Goal: Task Accomplishment & Management: Manage account settings

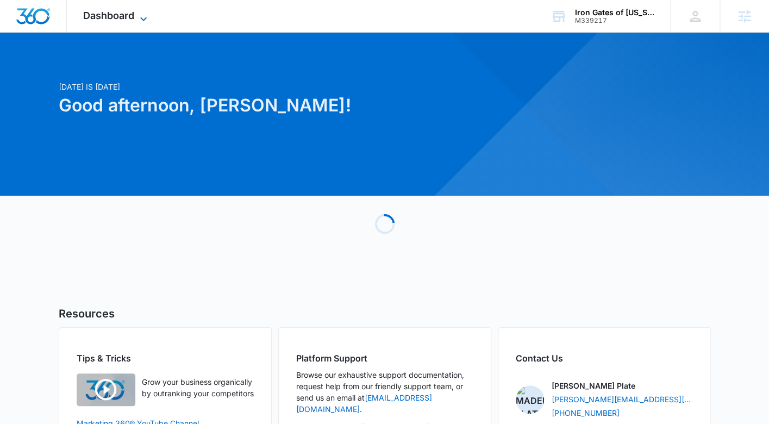
click at [143, 17] on icon at bounding box center [143, 18] width 13 height 13
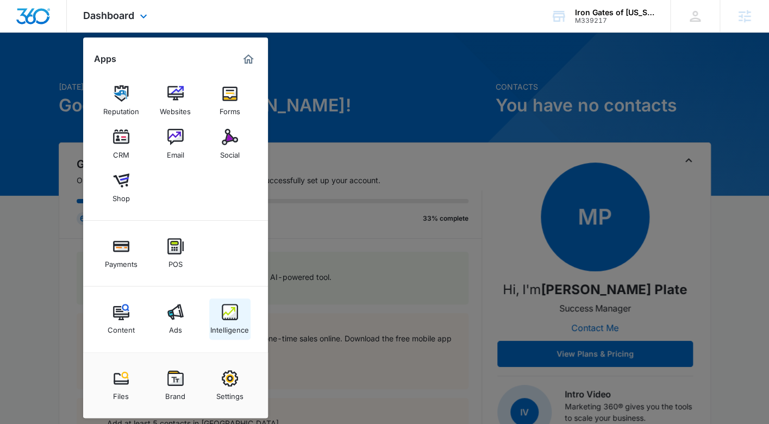
click at [233, 317] on img at bounding box center [230, 312] width 16 height 16
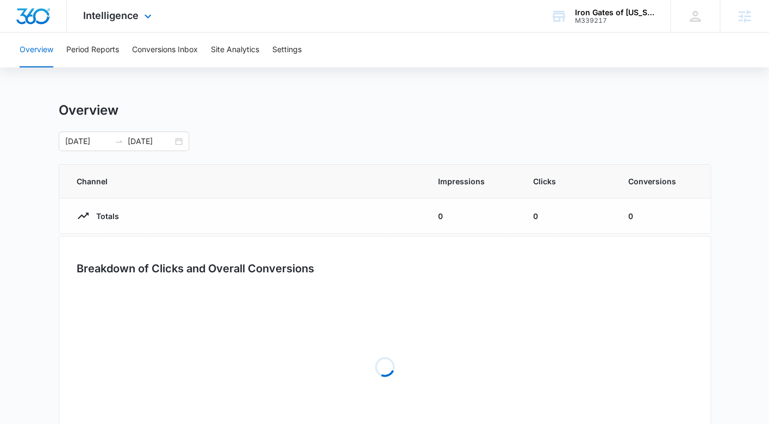
click at [115, 29] on div "Intelligence Apps Reputation Websites Forms CRM Email Social Shop Payments POS …" at bounding box center [119, 16] width 104 height 32
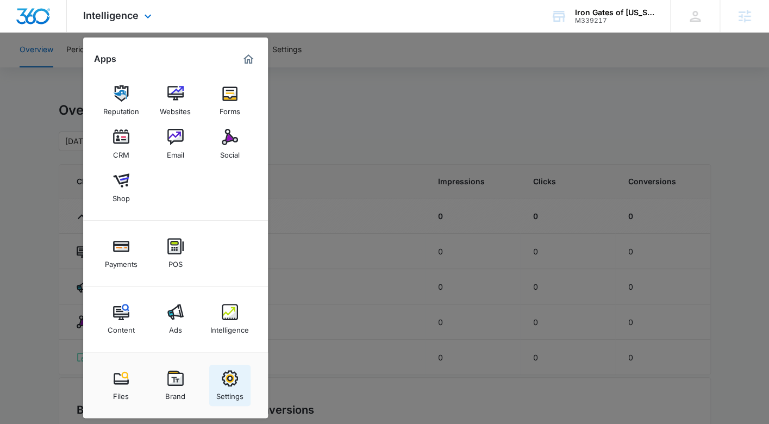
click at [233, 375] on img at bounding box center [230, 378] width 16 height 16
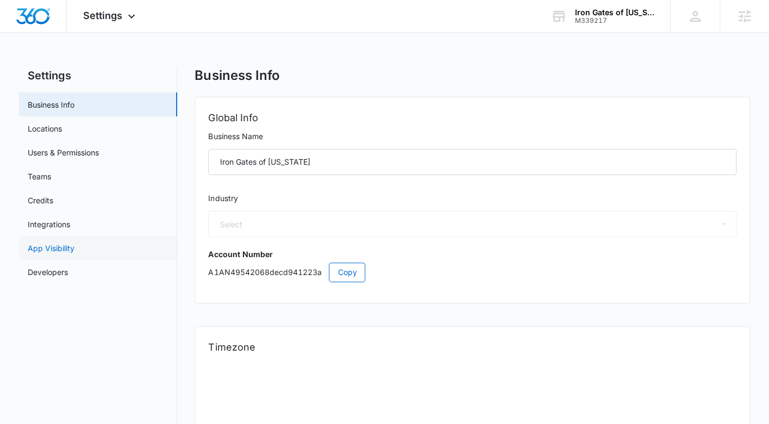
select select "52"
select select "US"
select select "America/Chicago"
click at [70, 230] on link "Integrations" at bounding box center [49, 223] width 42 height 11
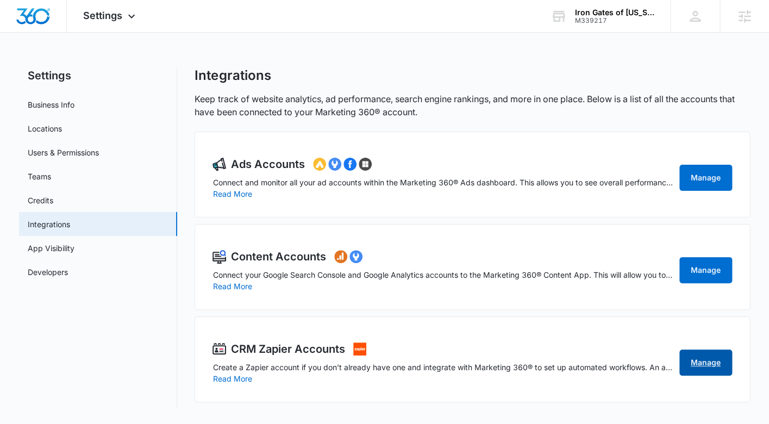
click at [707, 357] on link "Manage" at bounding box center [705, 362] width 53 height 26
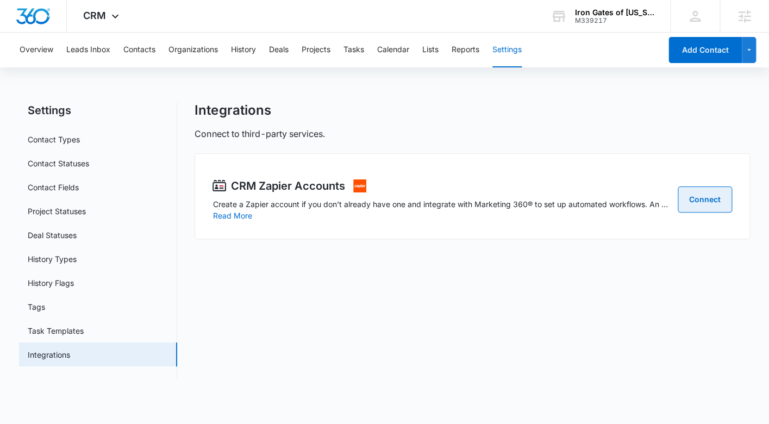
click at [702, 196] on link "Connect" at bounding box center [704, 199] width 54 height 26
